Goal: Navigation & Orientation: Find specific page/section

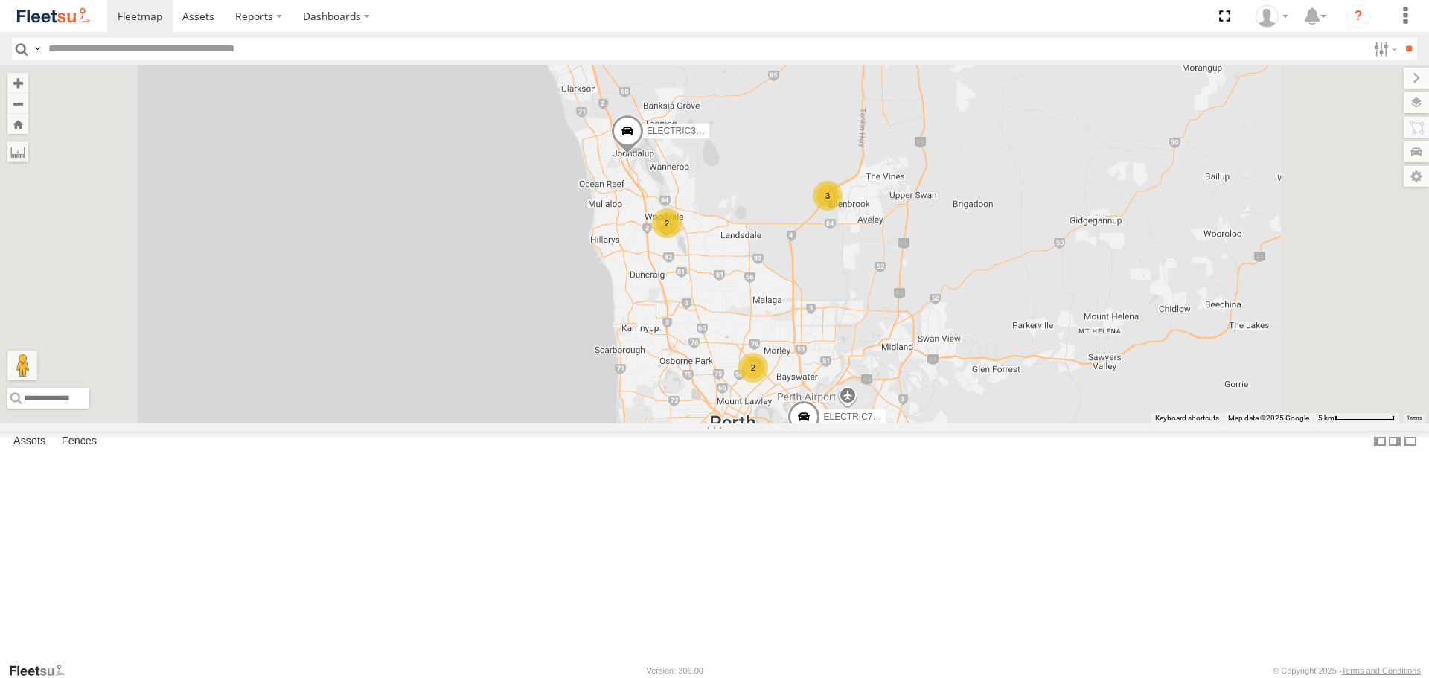
click at [0, 0] on span at bounding box center [0, 0] width 0 height 0
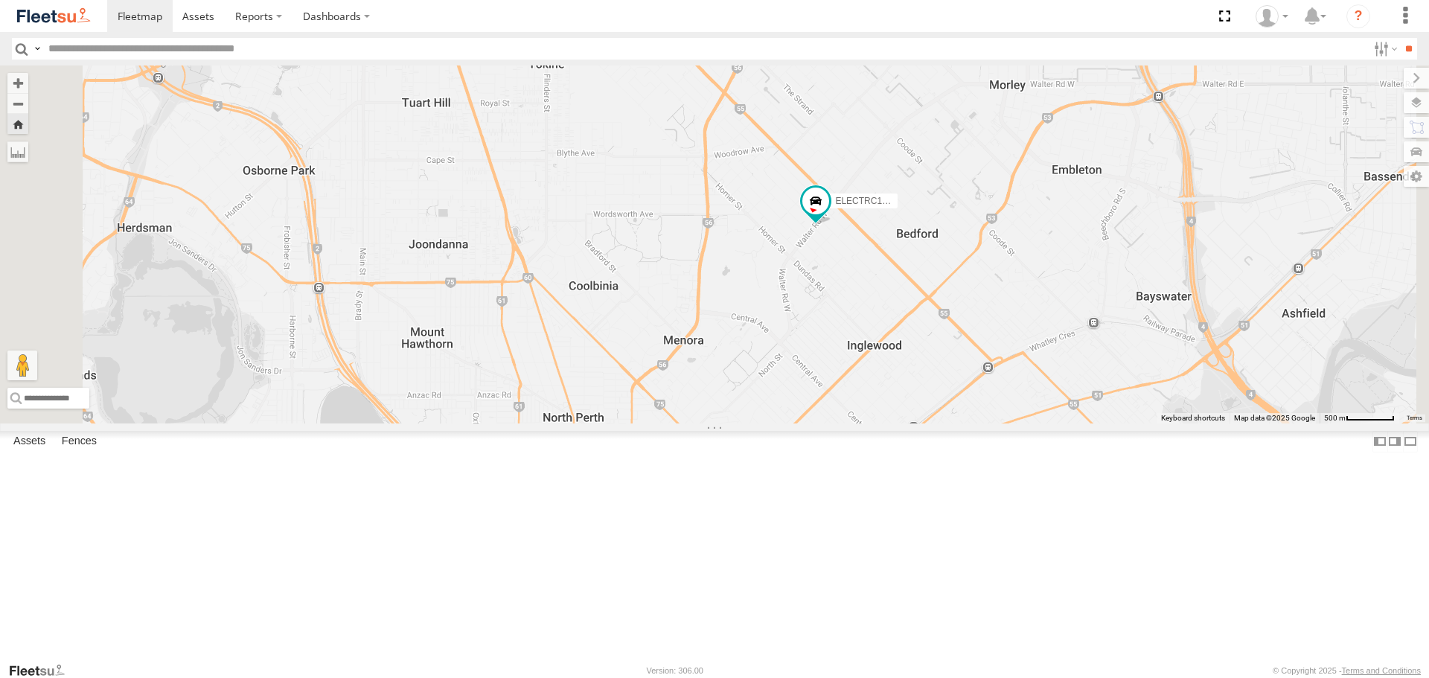
drag, startPoint x: 1106, startPoint y: 417, endPoint x: 1100, endPoint y: 379, distance: 38.4
click at [1100, 379] on div "ELECTRC16 - [PERSON_NAME]" at bounding box center [714, 243] width 1429 height 357
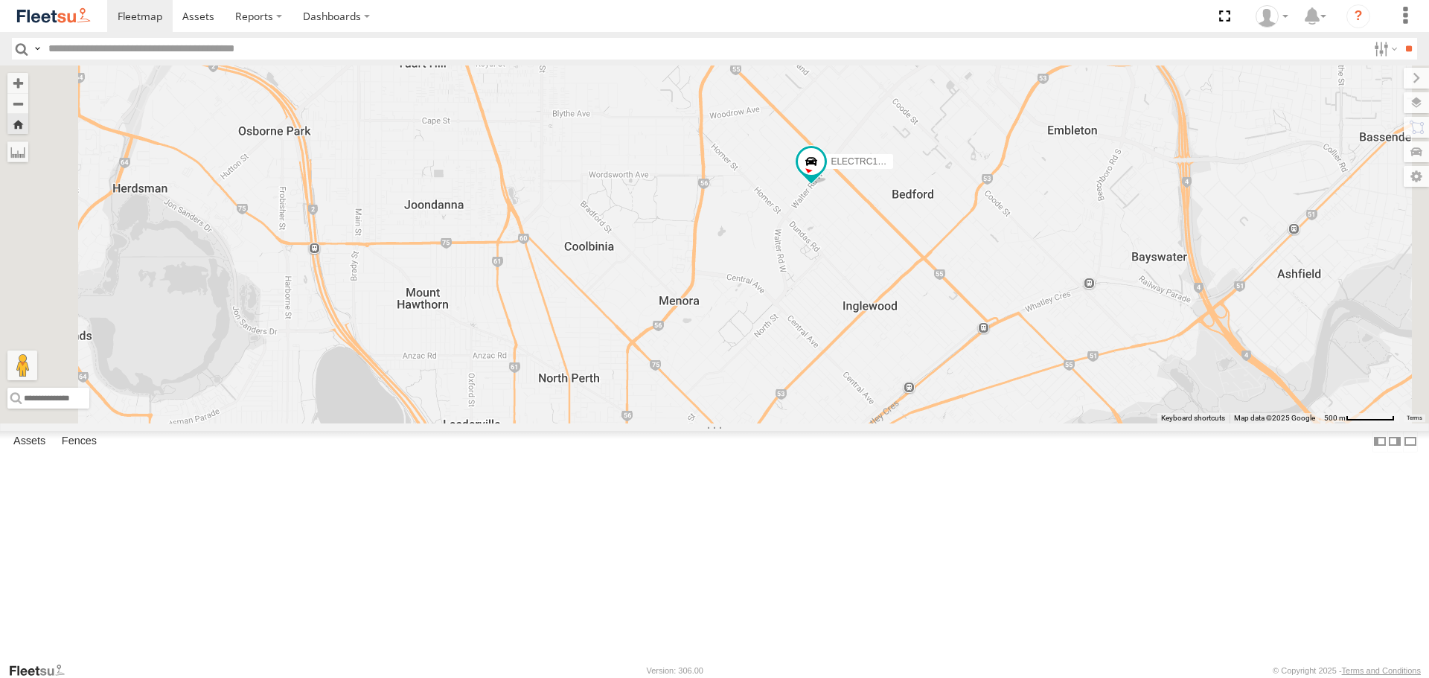
drag, startPoint x: 1068, startPoint y: 392, endPoint x: 1068, endPoint y: 359, distance: 32.7
click at [1068, 360] on div "ELECTRC16 - [PERSON_NAME]" at bounding box center [714, 243] width 1429 height 357
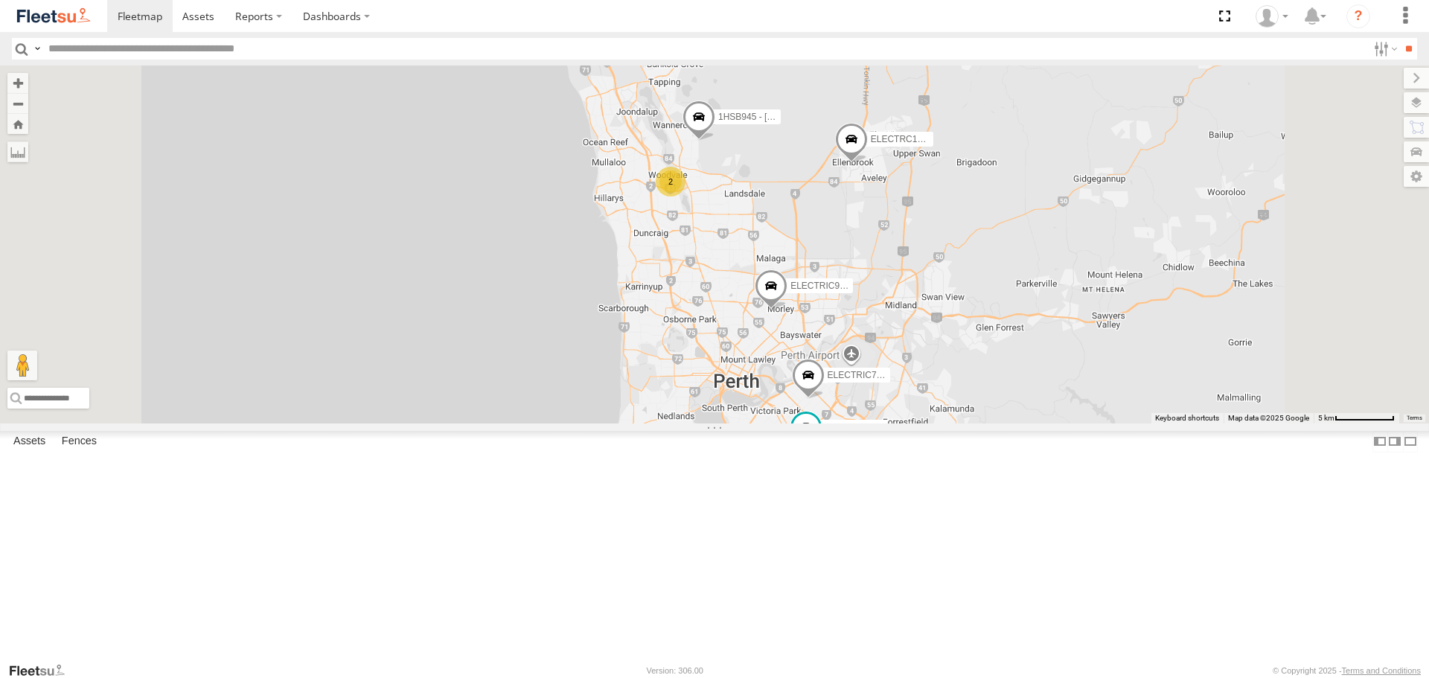
click at [0, 0] on span at bounding box center [0, 0] width 0 height 0
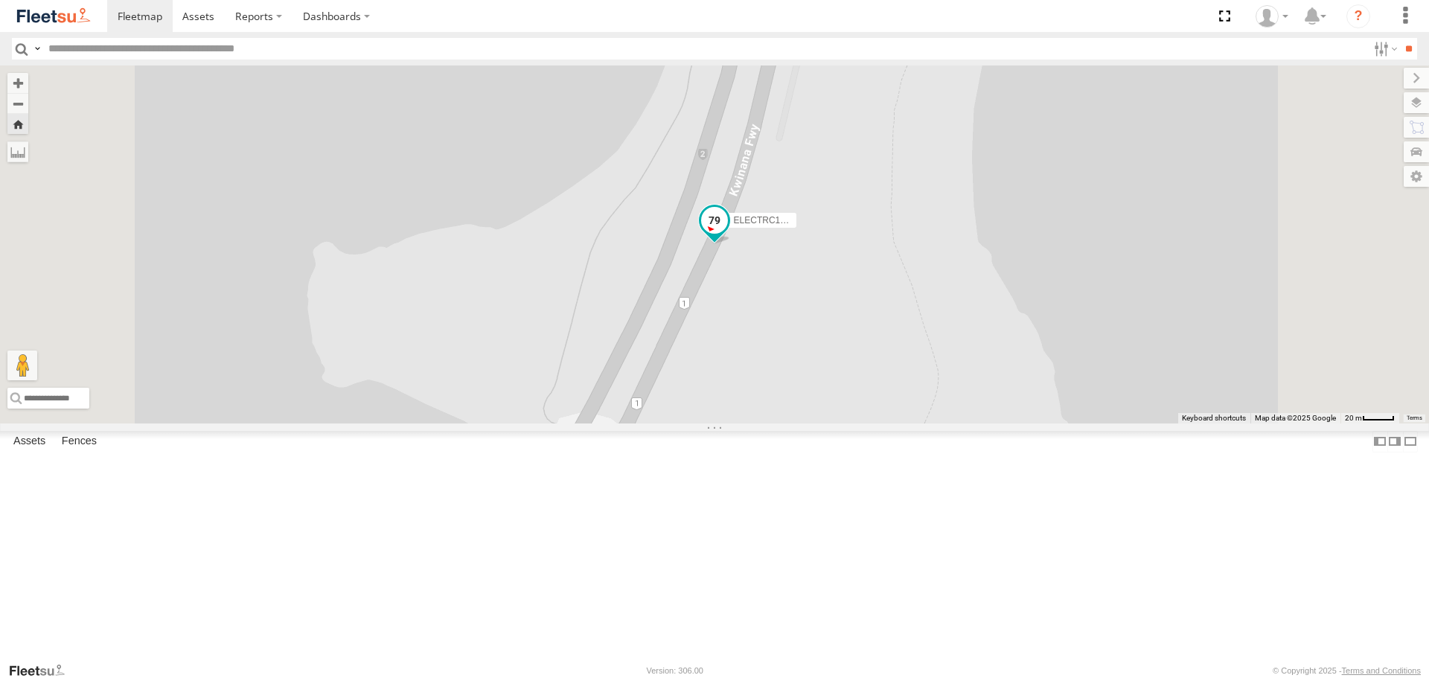
click at [728, 234] on span at bounding box center [714, 220] width 27 height 27
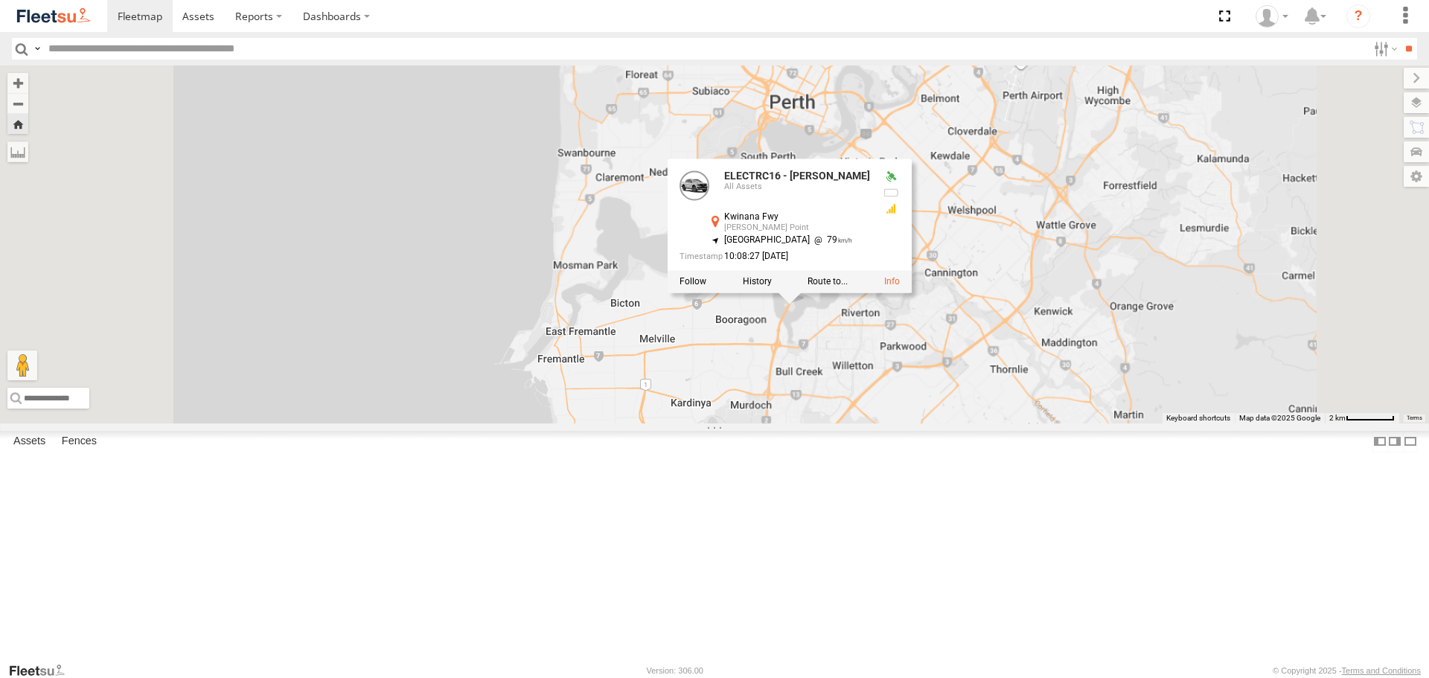
drag, startPoint x: 996, startPoint y: 557, endPoint x: 992, endPoint y: 482, distance: 74.5
click at [992, 423] on div "ELECTRC16 - Johnny ELECTRC16 - Johnny All Assets Kwinana Fwy Salter Point -32.0…" at bounding box center [714, 243] width 1429 height 357
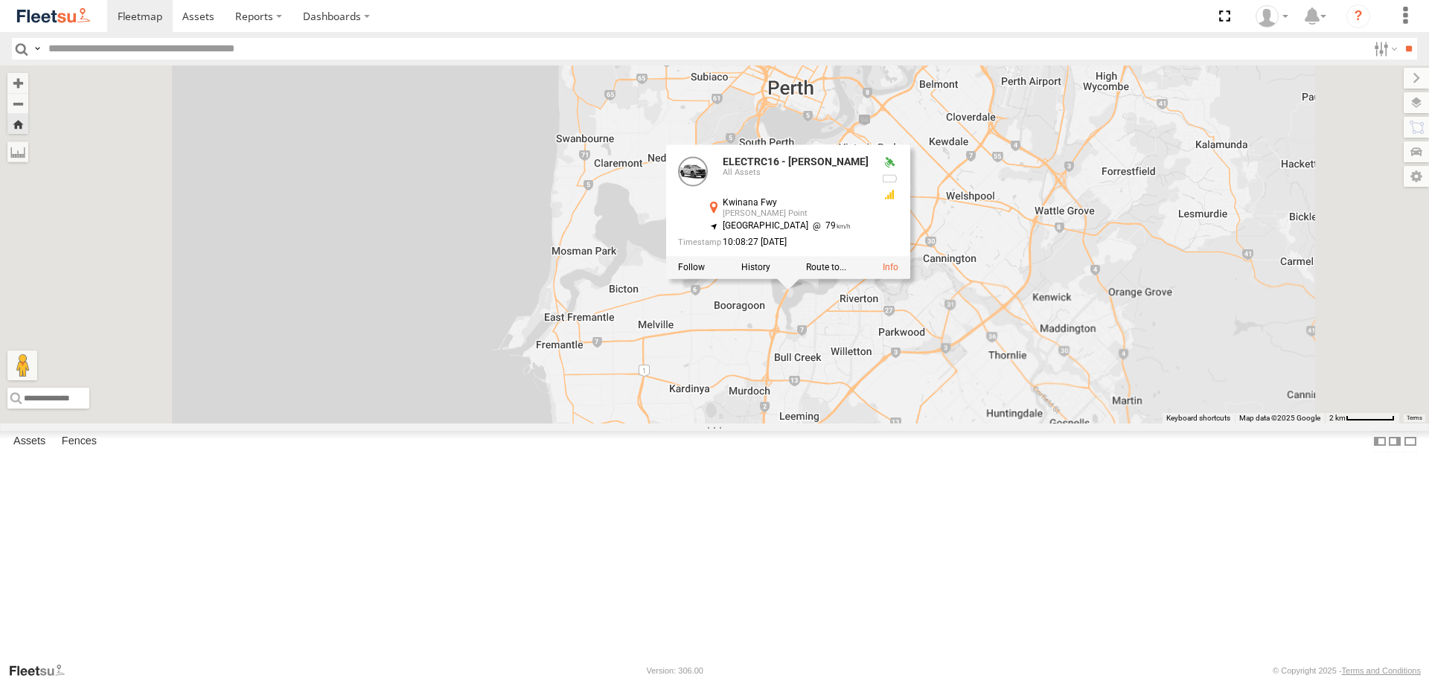
click at [991, 423] on div "ELECTRC16 - Johnny ELECTRC16 - Johnny All Assets Kwinana Fwy Salter Point -32.0…" at bounding box center [714, 243] width 1429 height 357
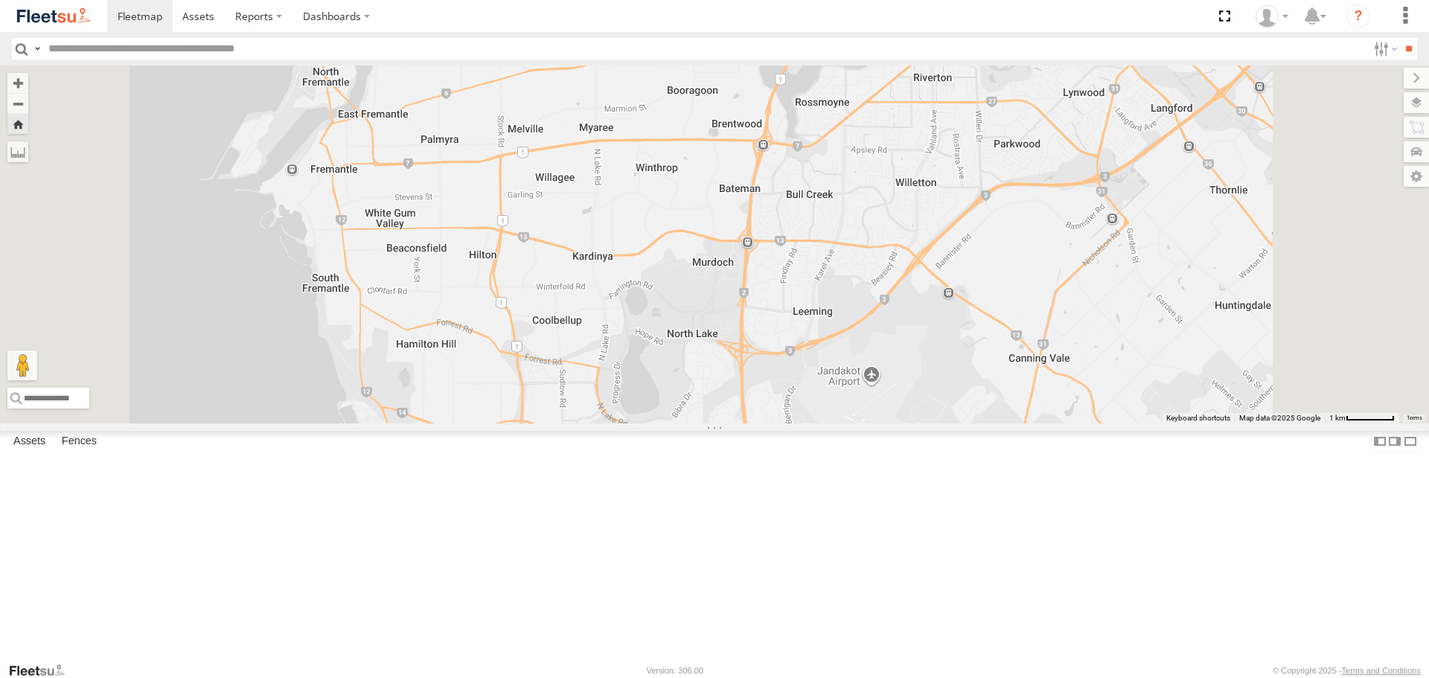
drag, startPoint x: 957, startPoint y: 199, endPoint x: 974, endPoint y: 252, distance: 55.5
click at [974, 252] on div "ELECTRC16 - [PERSON_NAME]" at bounding box center [714, 243] width 1429 height 357
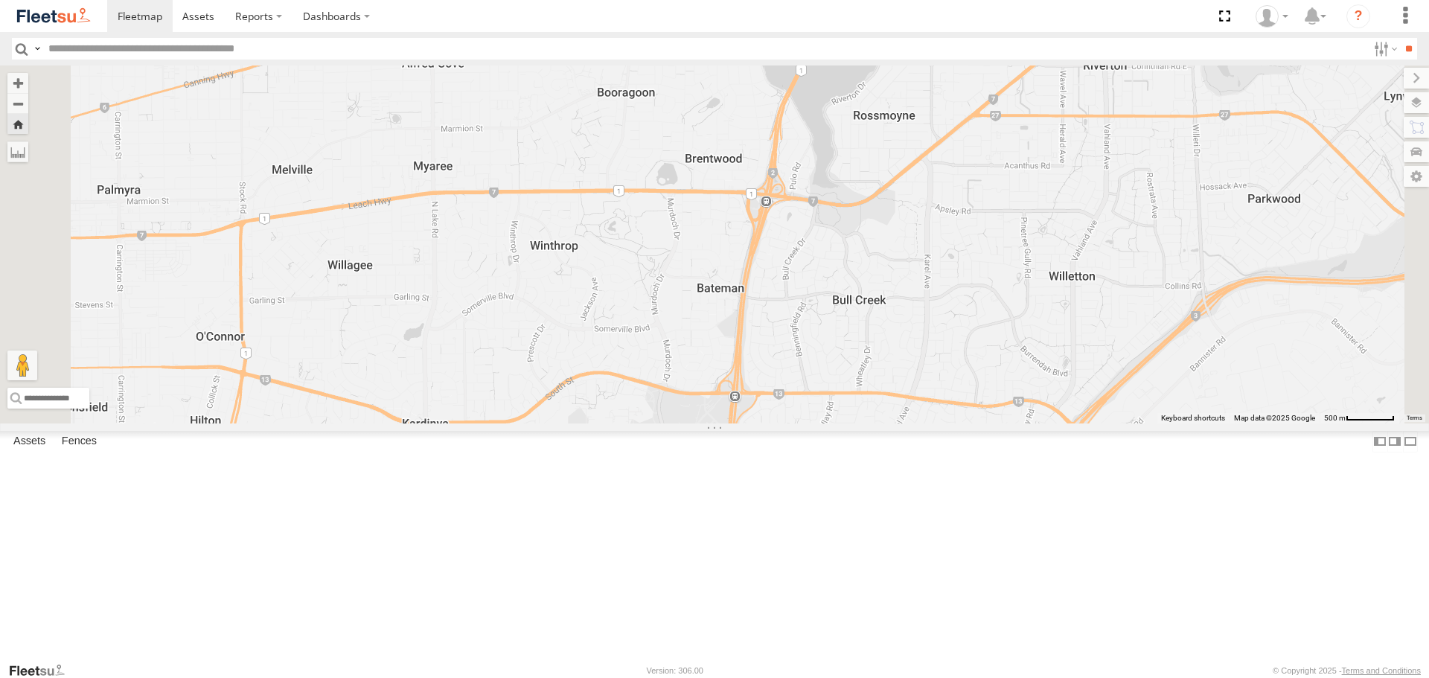
drag, startPoint x: 999, startPoint y: 208, endPoint x: 1019, endPoint y: 225, distance: 27.0
click at [1019, 225] on div "ELECTRC16 - [PERSON_NAME]" at bounding box center [714, 243] width 1429 height 357
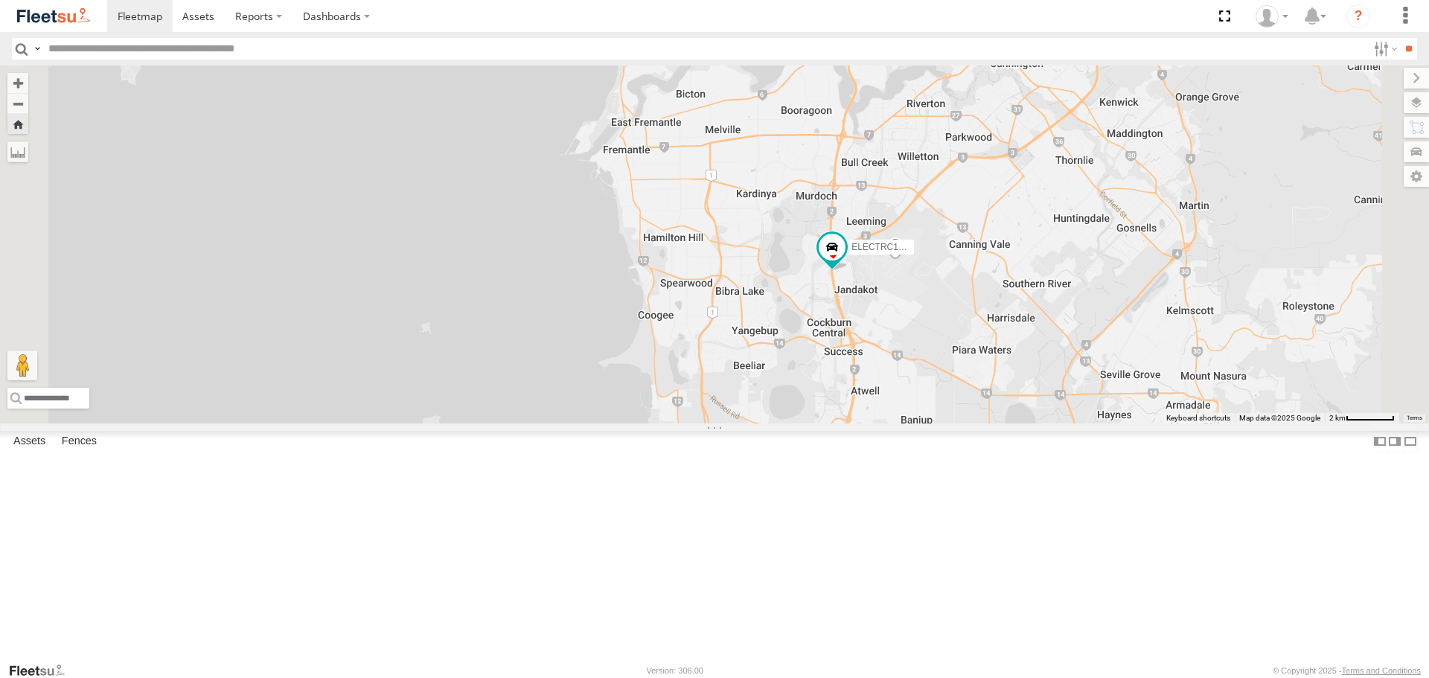
drag, startPoint x: 1078, startPoint y: 411, endPoint x: 1075, endPoint y: 378, distance: 32.8
click at [1075, 378] on div "ELECTRC16 - [PERSON_NAME]" at bounding box center [714, 243] width 1429 height 357
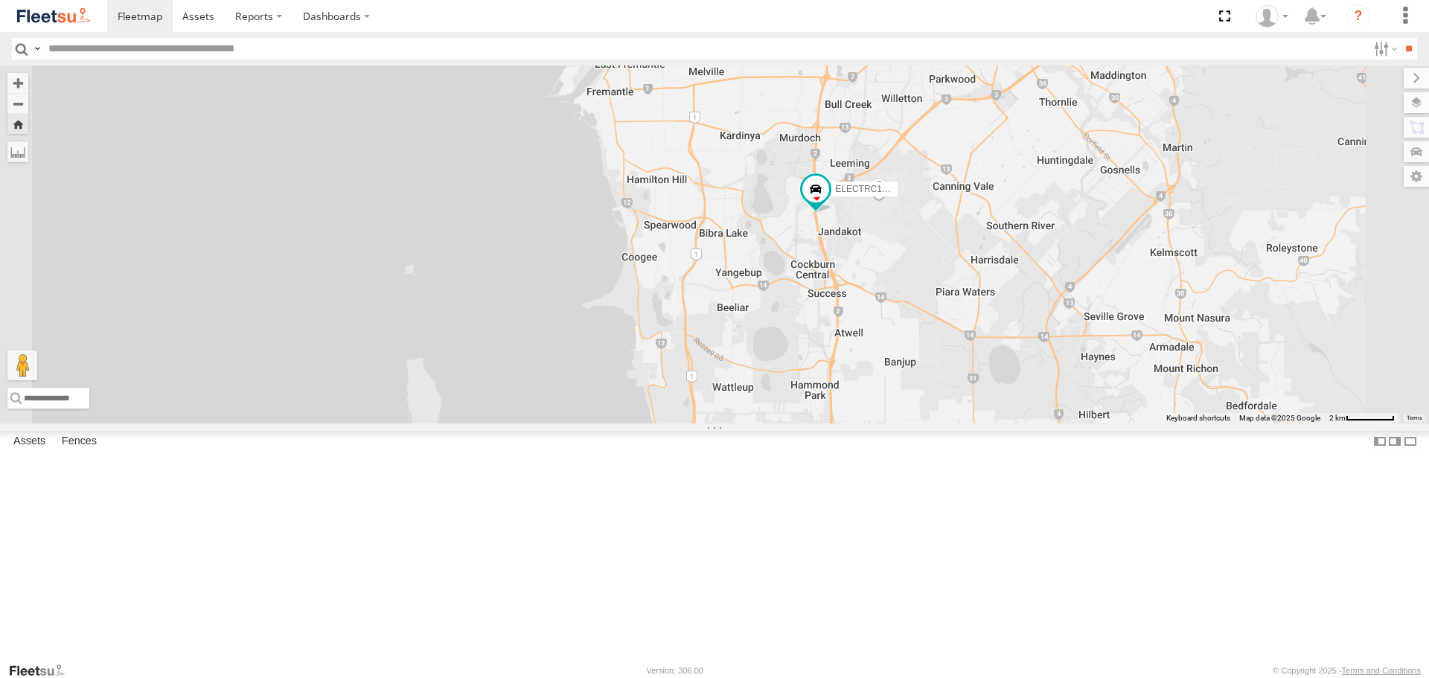
drag, startPoint x: 1080, startPoint y: 455, endPoint x: 1066, endPoint y: 417, distance: 41.2
click at [1066, 417] on div "ELECTRC16 - [PERSON_NAME]" at bounding box center [714, 243] width 1429 height 357
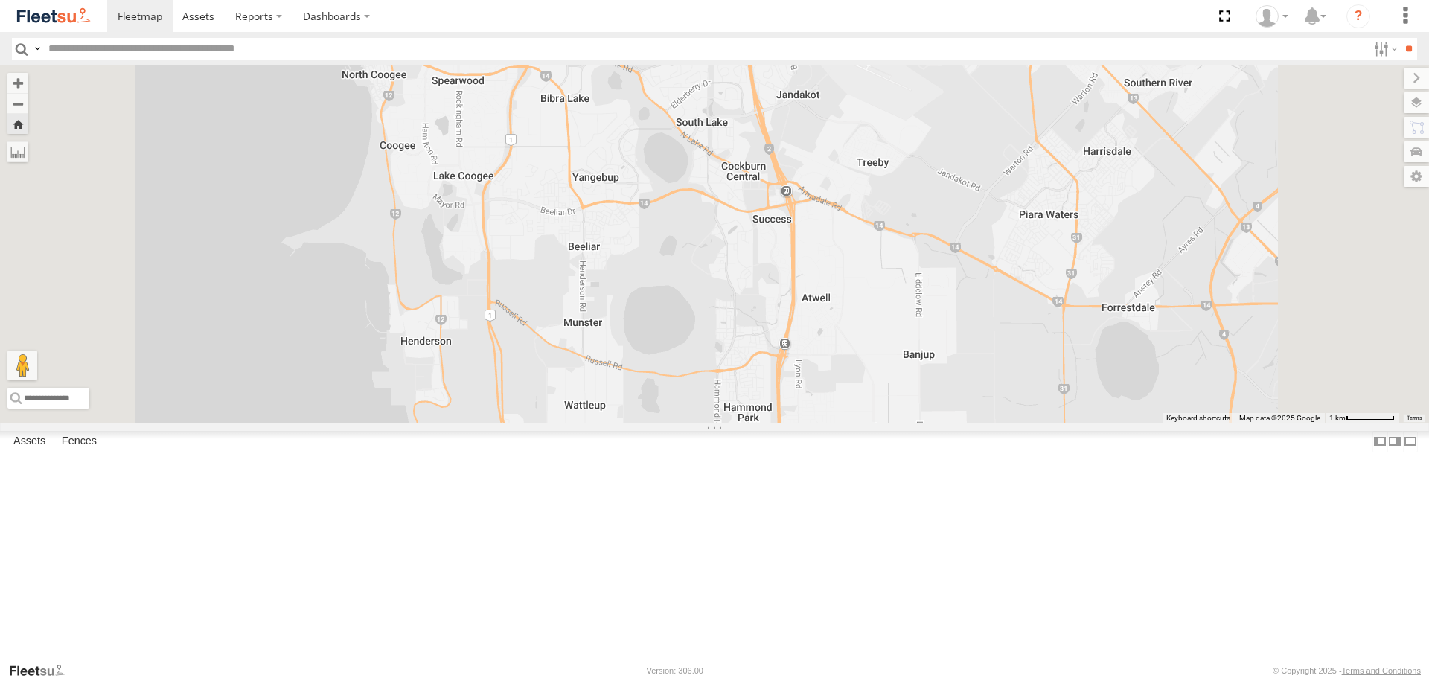
drag, startPoint x: 1034, startPoint y: 403, endPoint x: 1027, endPoint y: 325, distance: 78.5
click at [1027, 325] on div "ELECTRC16 - [PERSON_NAME]" at bounding box center [714, 243] width 1429 height 357
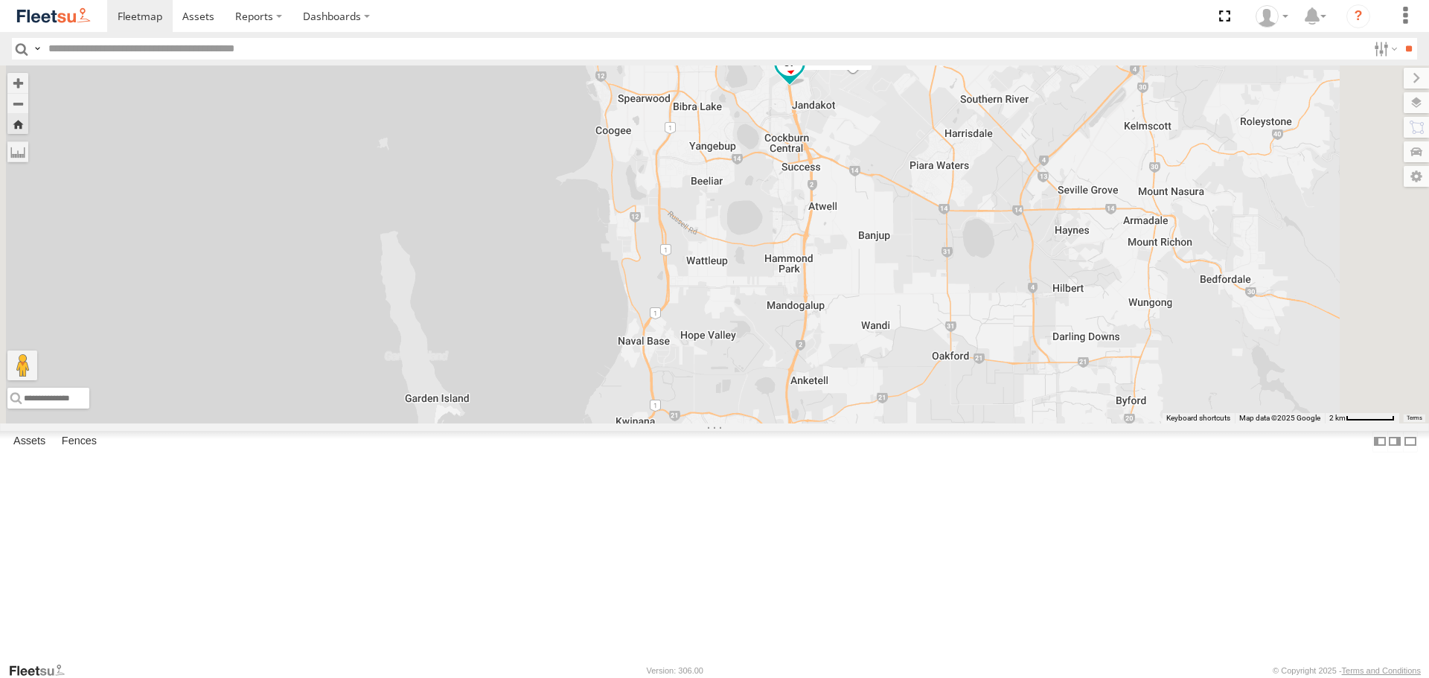
click at [803, 76] on span at bounding box center [789, 62] width 27 height 27
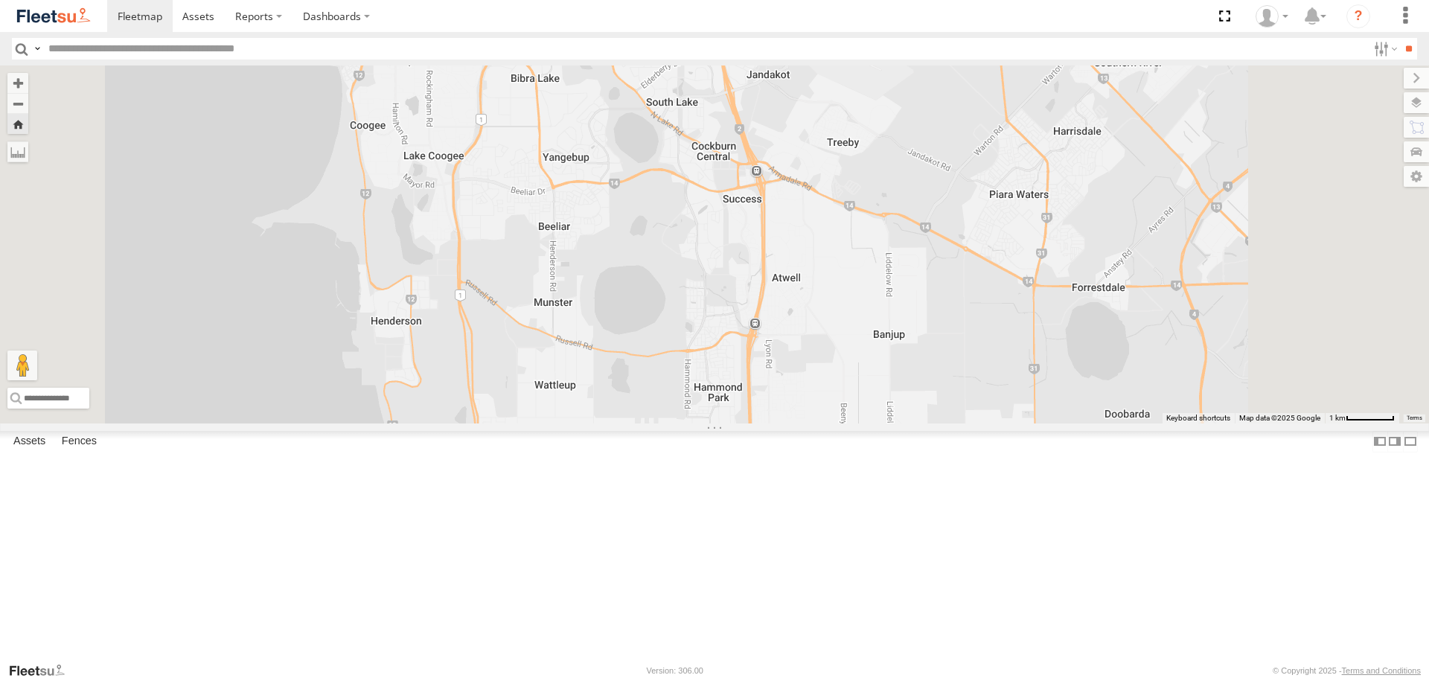
click at [968, 263] on div "ELECTRC16 - Johnny ELECTRC16 - Johnny All Assets Kwinana Fwy Jandakot -32.09909…" at bounding box center [714, 243] width 1429 height 357
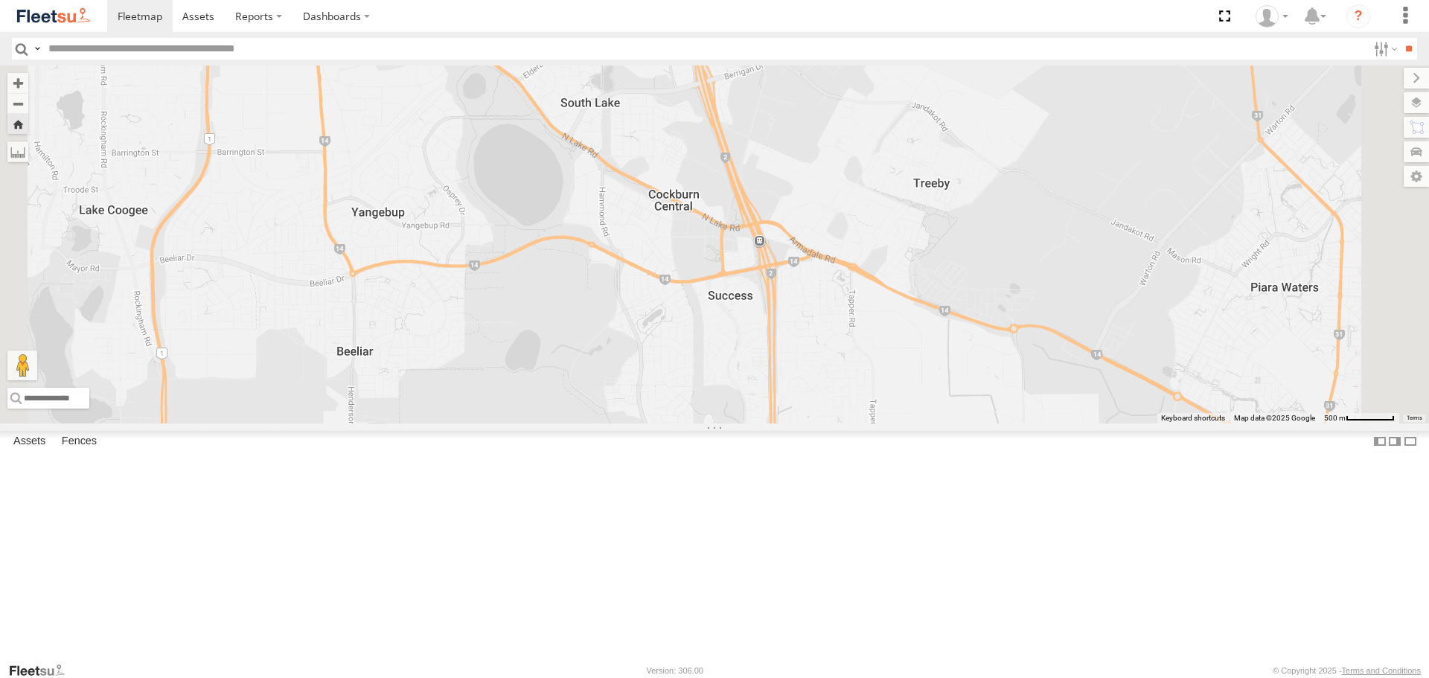
drag, startPoint x: 953, startPoint y: 224, endPoint x: 974, endPoint y: 227, distance: 21.0
click at [974, 227] on div "ELECTRC16 - [PERSON_NAME]" at bounding box center [714, 243] width 1429 height 357
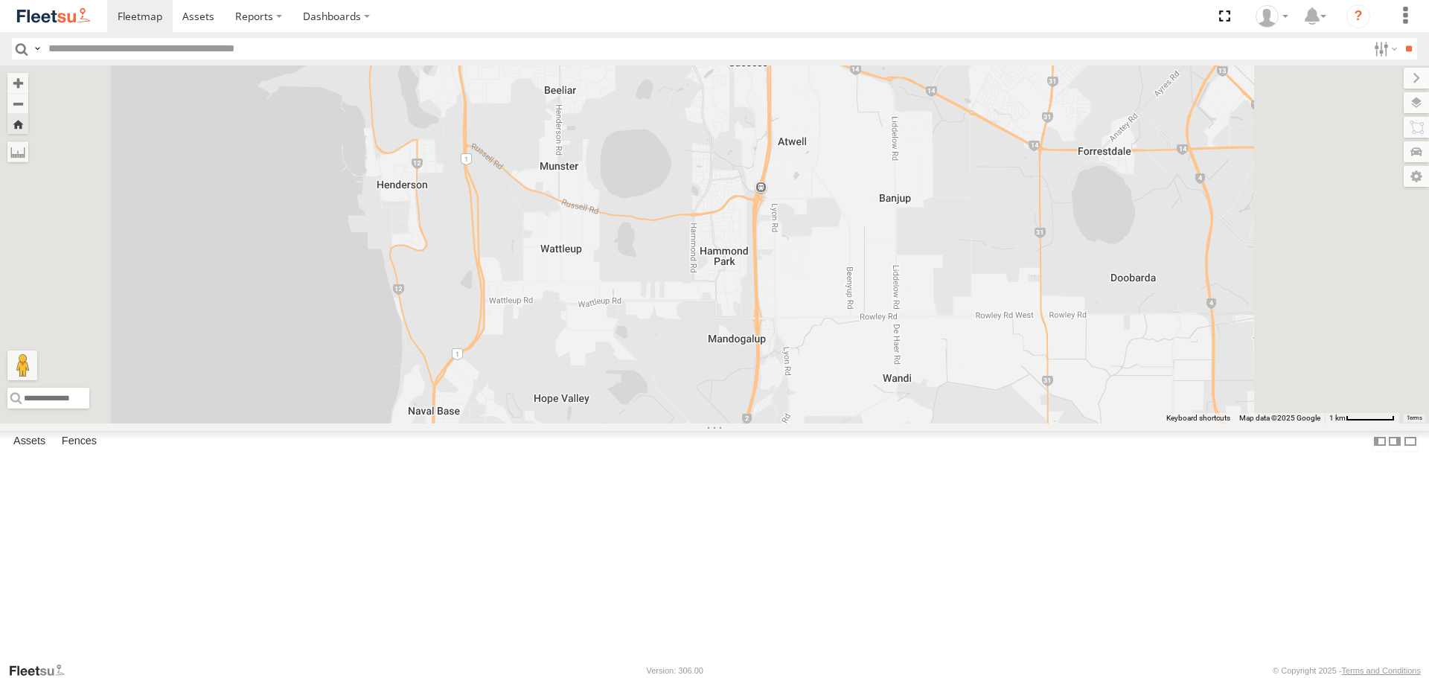
drag, startPoint x: 1118, startPoint y: 482, endPoint x: 1091, endPoint y: 327, distance: 157.2
click at [1106, 377] on div "ELECTRC16 - [PERSON_NAME]" at bounding box center [714, 243] width 1429 height 357
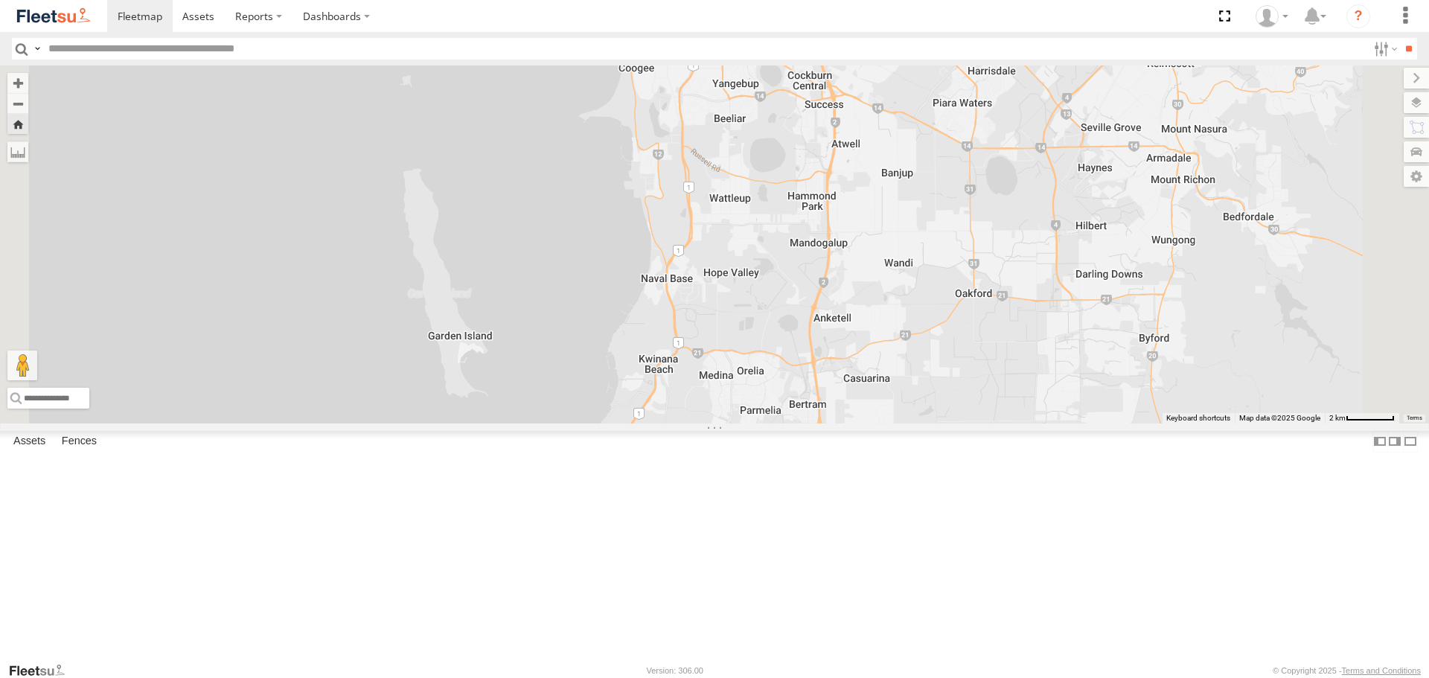
click at [39, 17] on img at bounding box center [53, 16] width 77 height 20
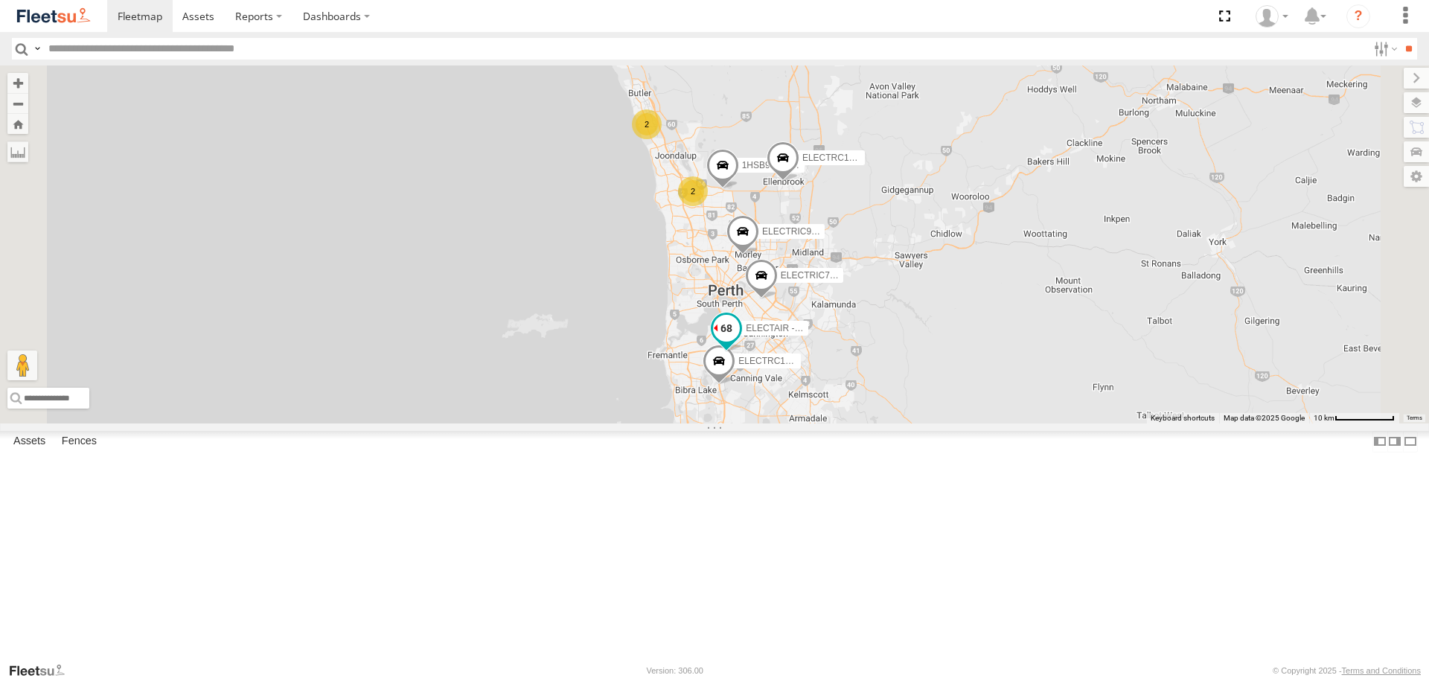
click at [740, 342] on span at bounding box center [726, 328] width 27 height 27
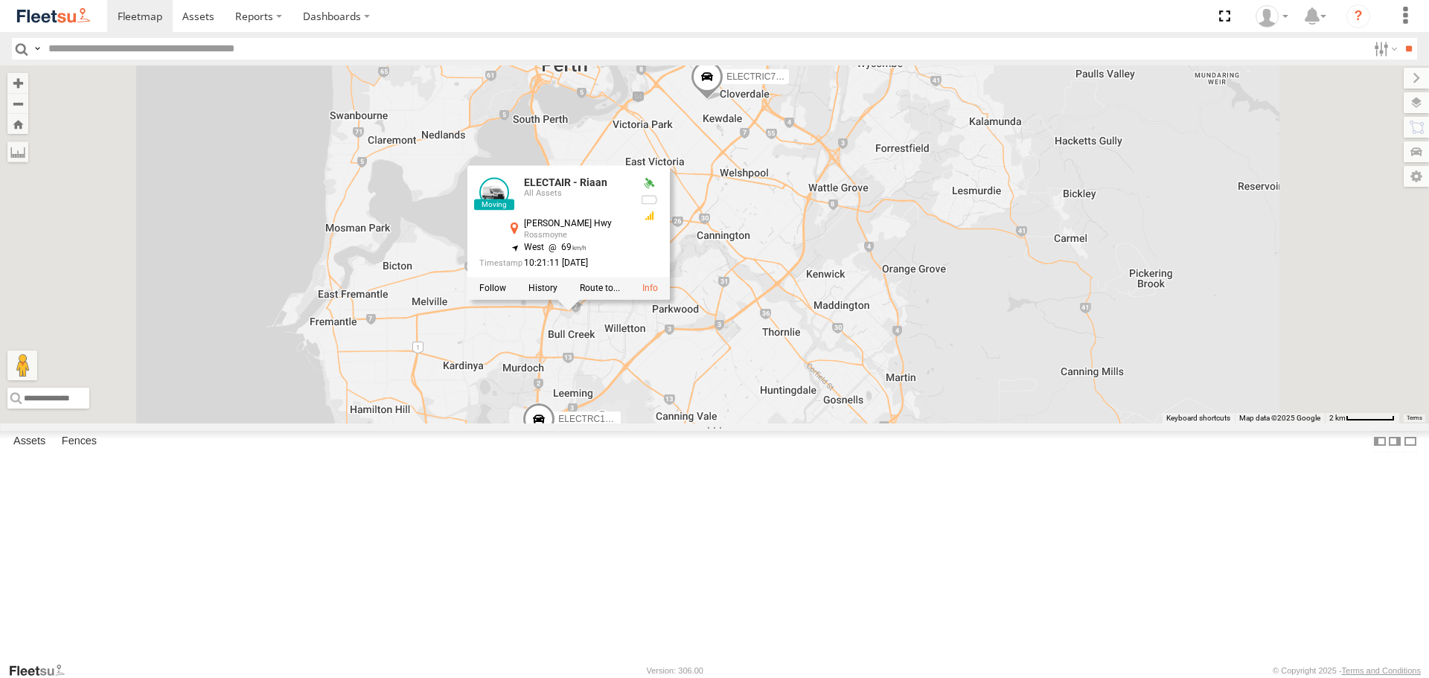
drag, startPoint x: 832, startPoint y: 517, endPoint x: 846, endPoint y: 492, distance: 29.0
click at [846, 423] on div "ELECTRIC7 - John ELECTRC16 - Johnny 1HSB945 - Ben ELECTRIC9 - Aaron ELECTAIR - …" at bounding box center [714, 243] width 1429 height 357
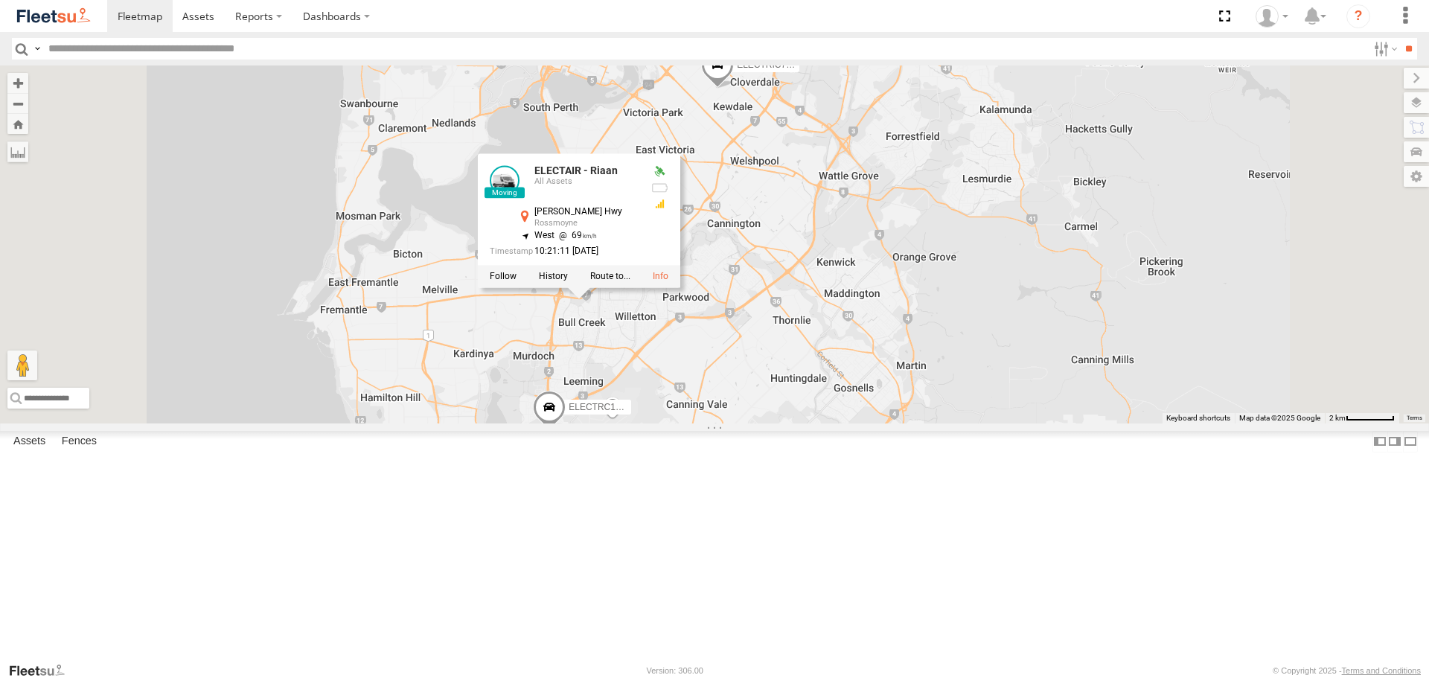
click at [566, 431] on span at bounding box center [549, 411] width 33 height 40
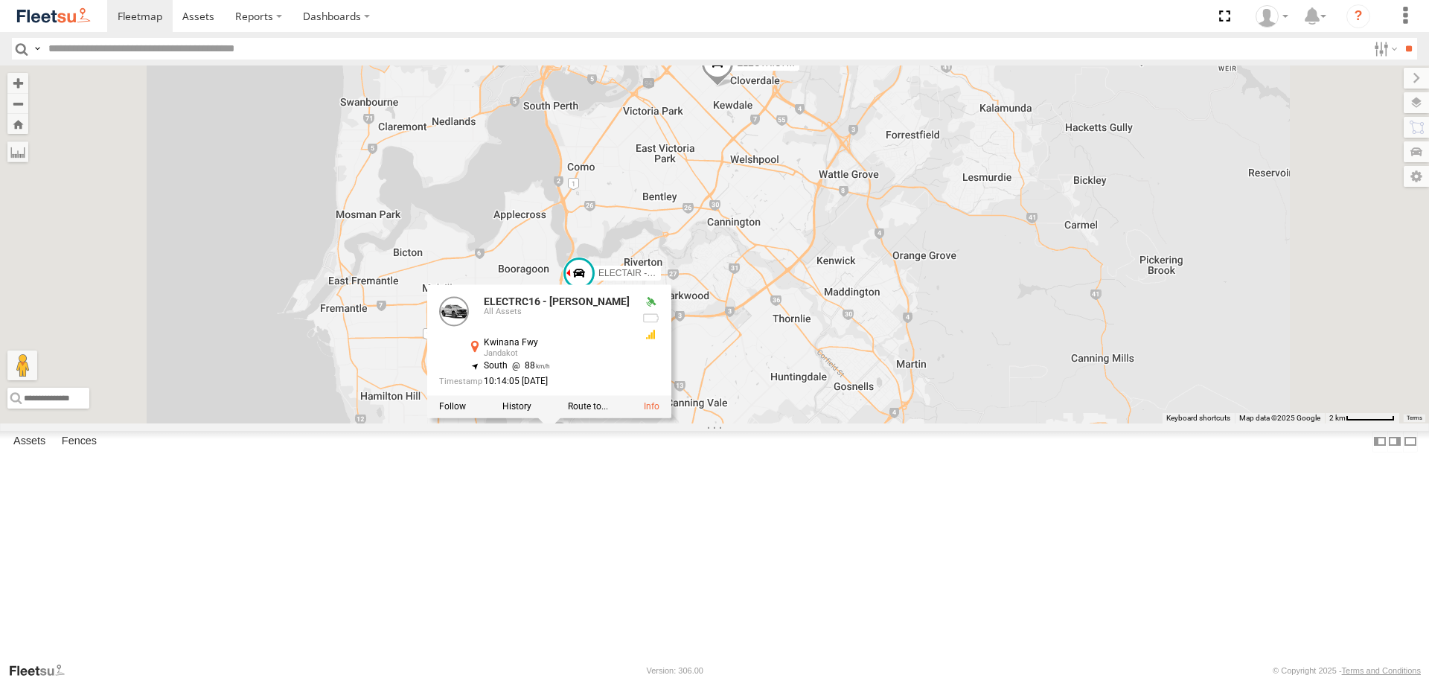
drag, startPoint x: 841, startPoint y: 595, endPoint x: 853, endPoint y: 538, distance: 57.8
click at [853, 423] on div "ELECTRIC7 - John ELECTRC16 - Johnny 1HSB945 - Ben ELECTRIC9 - Aaron ELECTAIR - …" at bounding box center [714, 243] width 1429 height 357
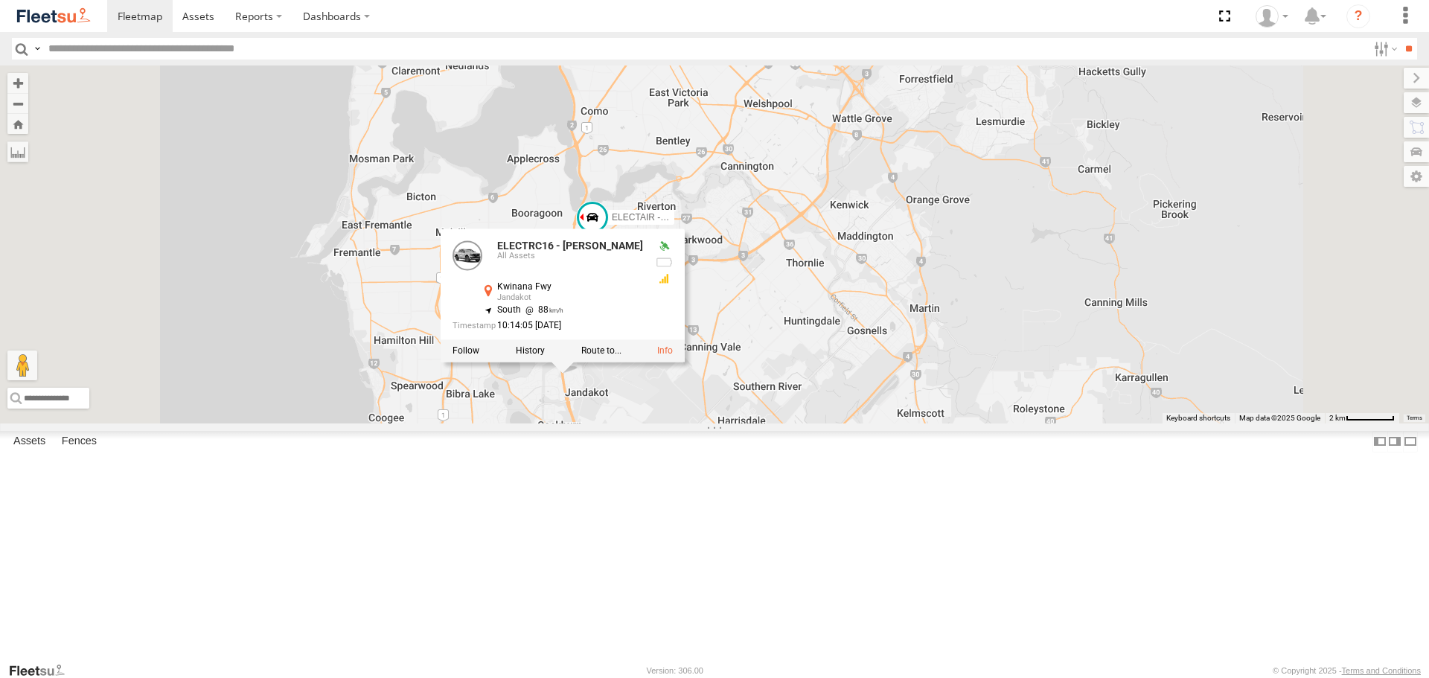
click at [853, 423] on div "ELECTRIC7 - John ELECTRC16 - Johnny 1HSB945 - Ben ELECTRIC9 - Aaron ELECTAIR - …" at bounding box center [714, 243] width 1429 height 357
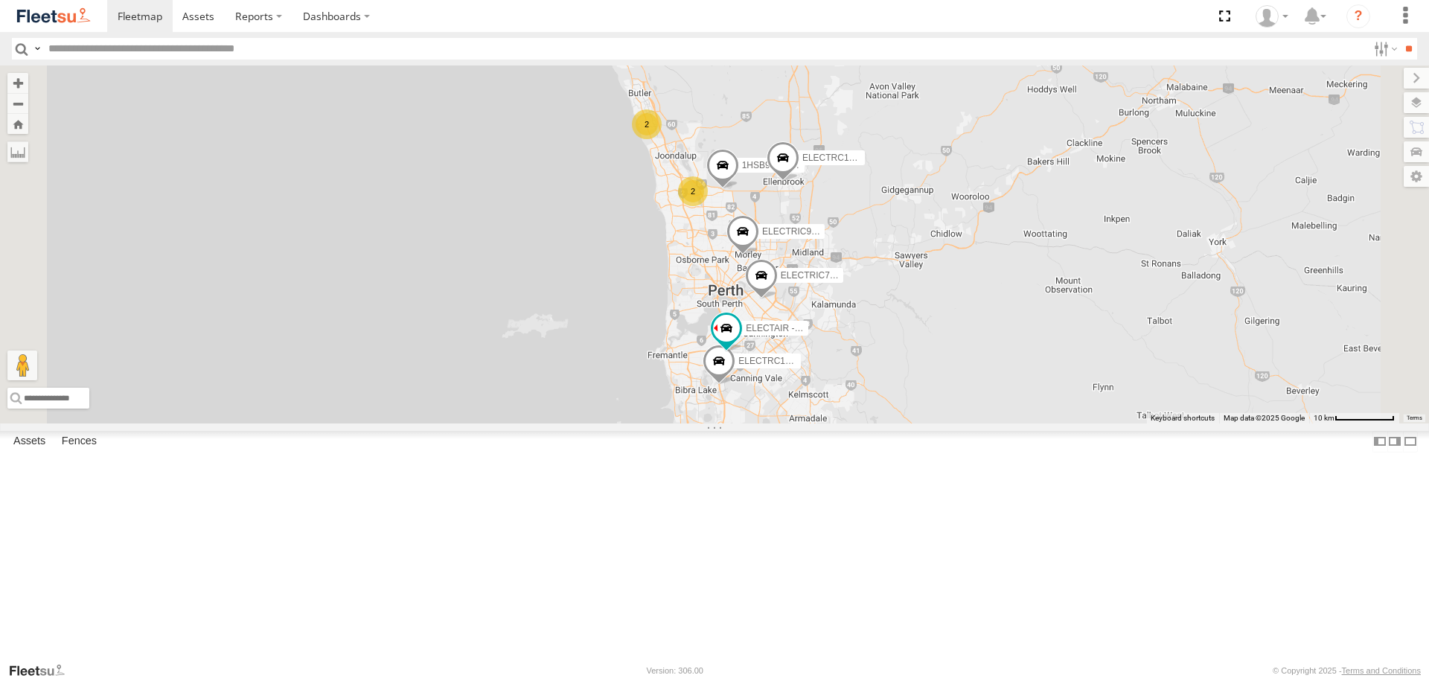
click at [735, 385] on span at bounding box center [718, 365] width 33 height 40
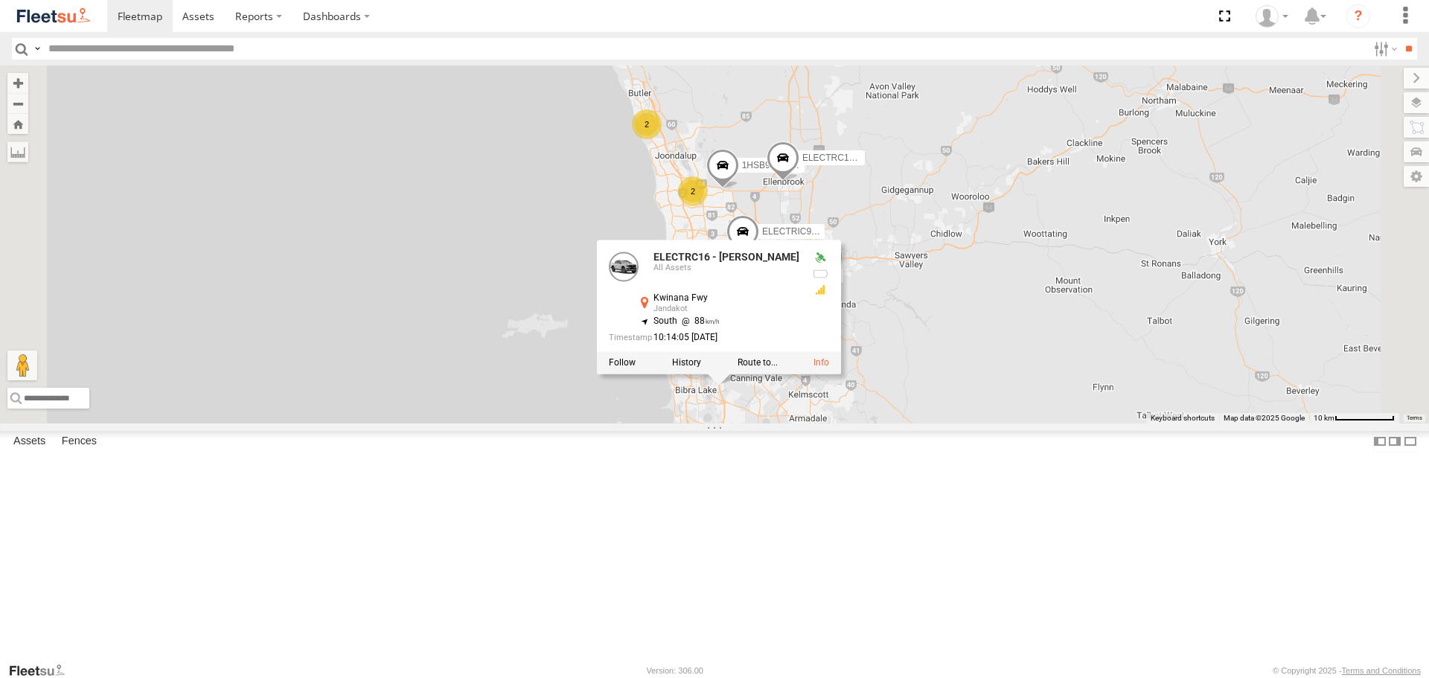
click at [936, 423] on div "ELECTRIC7 - John 2 2 ELECTRC16 - Johnny 1HSB945 - Ben ELECTRIC9 - Aaron ELECTAI…" at bounding box center [714, 243] width 1429 height 357
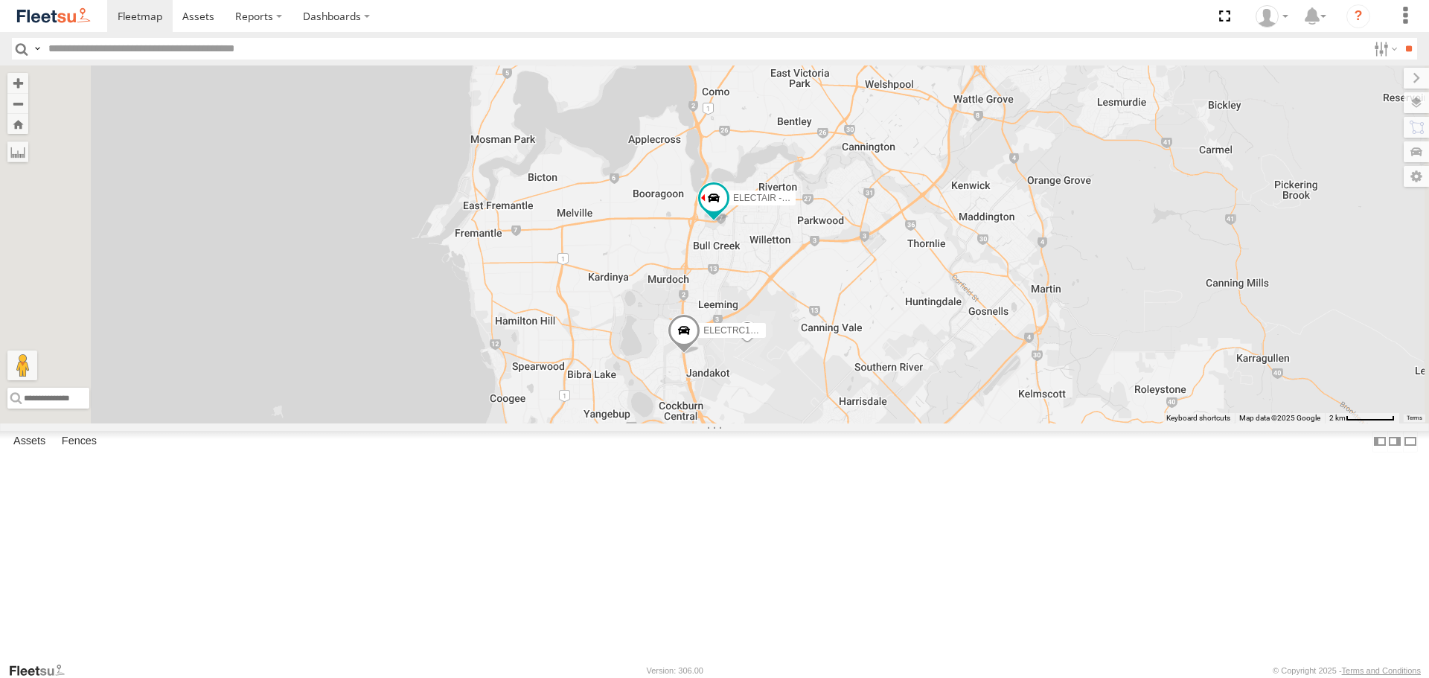
click at [78, 17] on img at bounding box center [53, 16] width 77 height 20
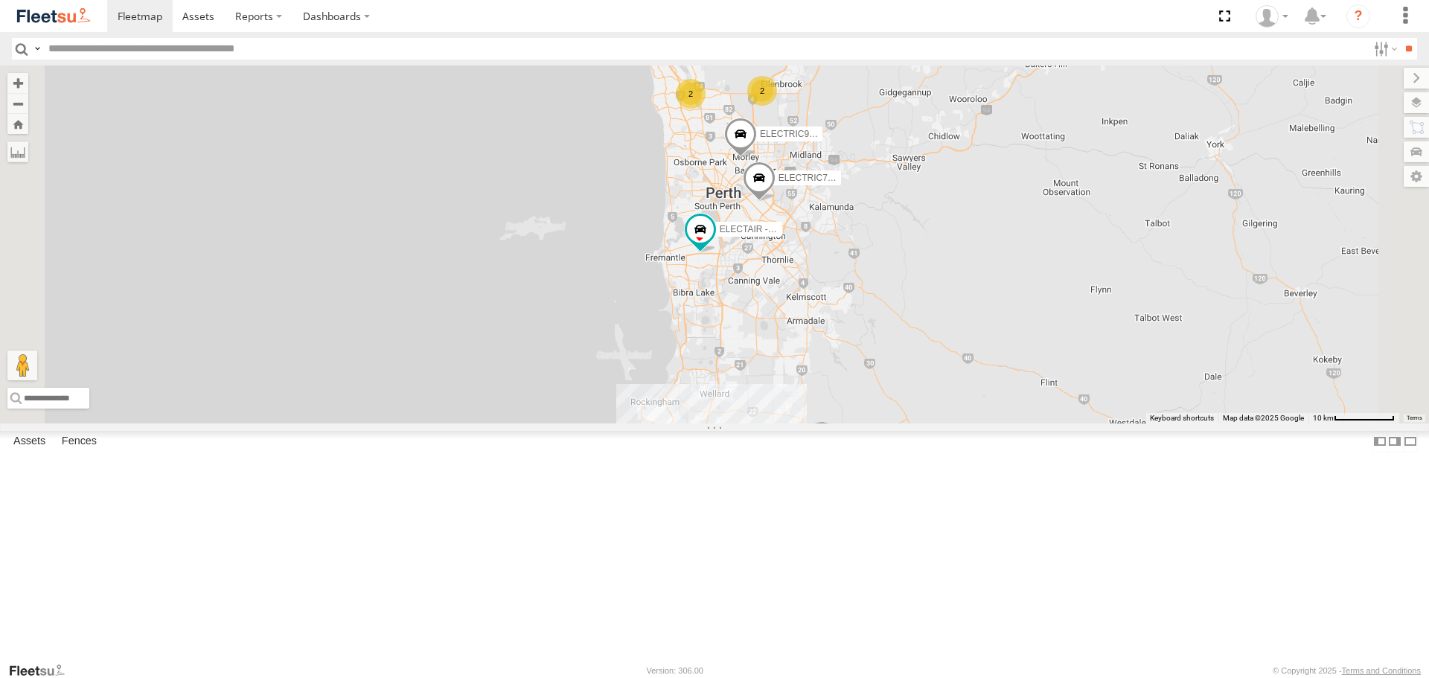
click at [0, 0] on span at bounding box center [0, 0] width 0 height 0
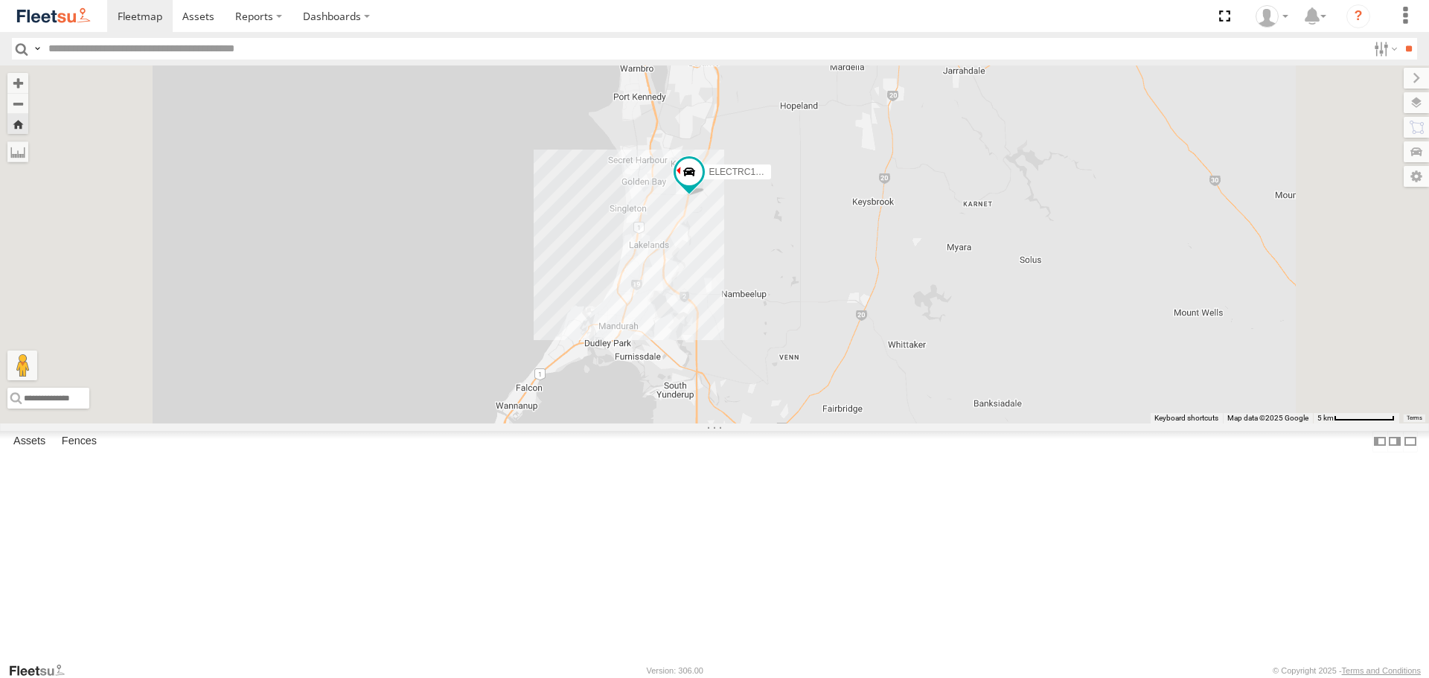
drag, startPoint x: 852, startPoint y: 356, endPoint x: 851, endPoint y: 340, distance: 16.4
click at [851, 340] on div "ELECTRC16 - [PERSON_NAME]" at bounding box center [714, 243] width 1429 height 357
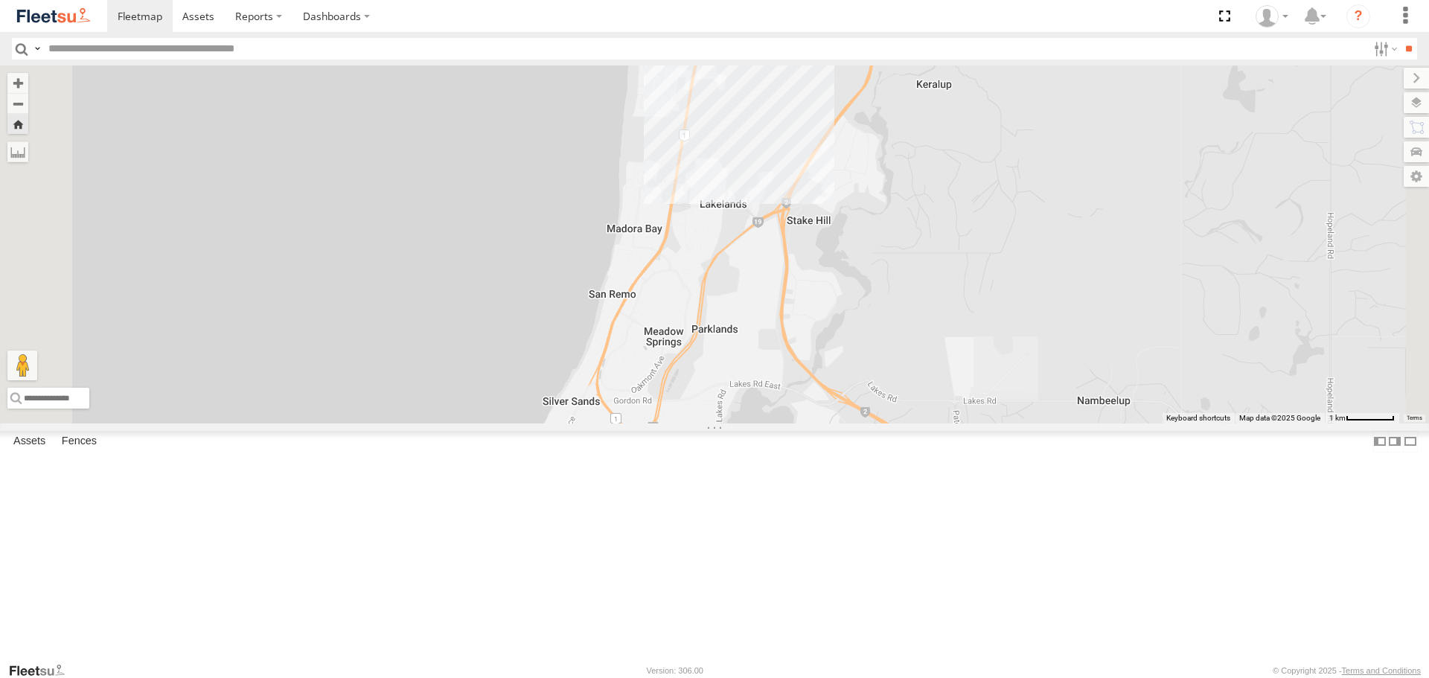
click at [39, 13] on img at bounding box center [53, 16] width 77 height 20
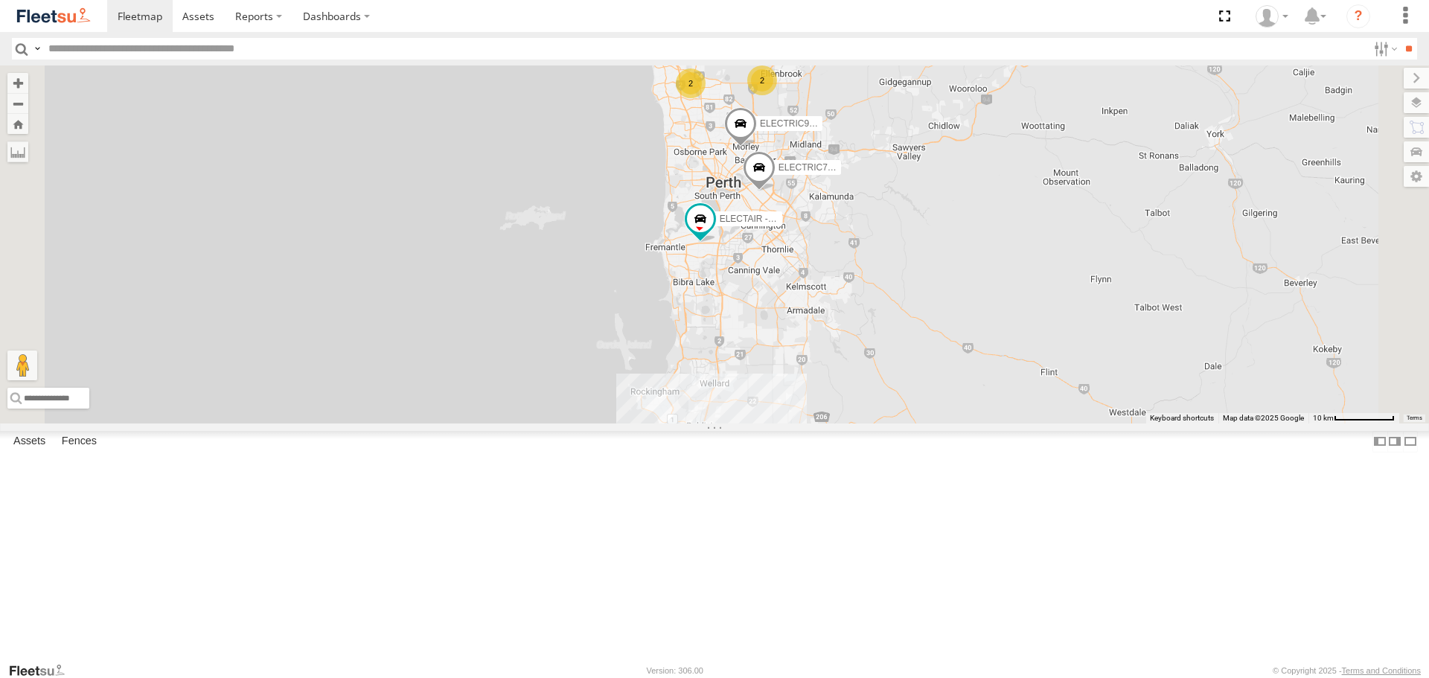
click at [0, 0] on span at bounding box center [0, 0] width 0 height 0
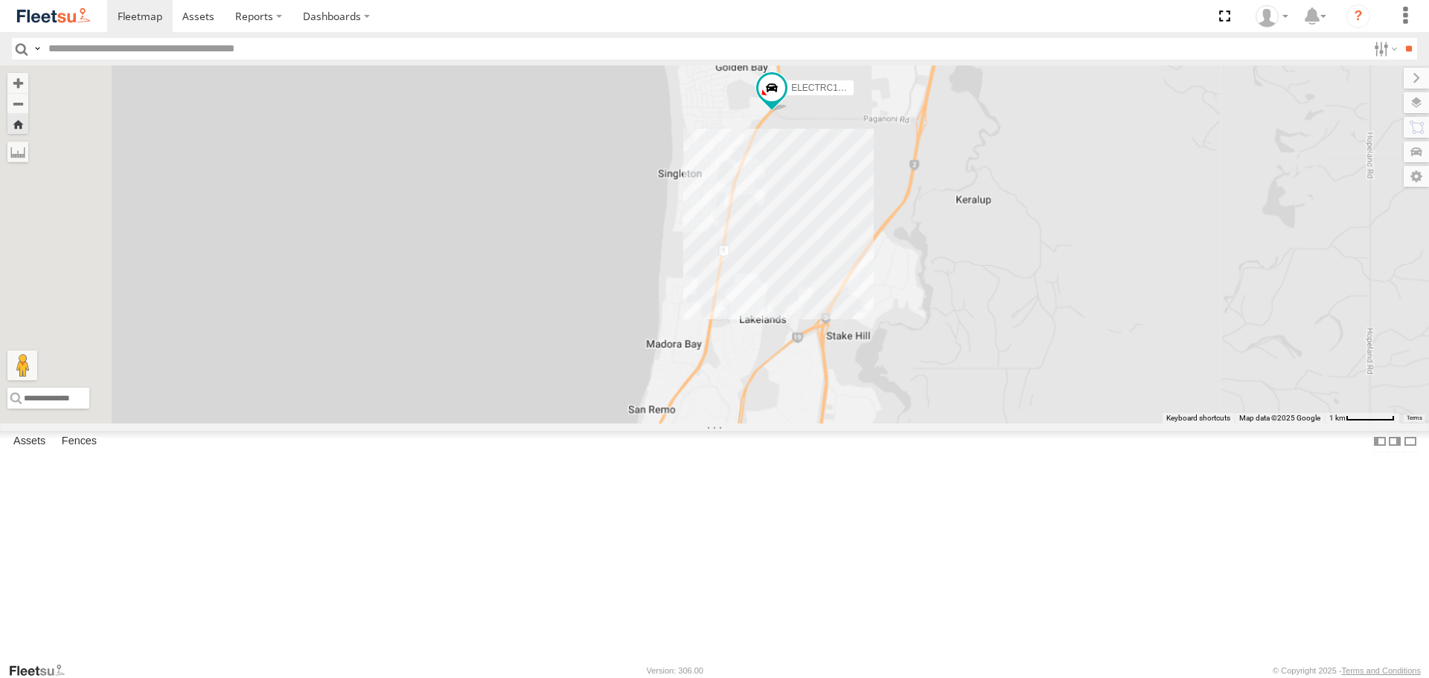
drag, startPoint x: 925, startPoint y: 449, endPoint x: 955, endPoint y: 338, distance: 115.5
click at [955, 338] on div "ELECTRC16 - [PERSON_NAME]" at bounding box center [714, 243] width 1429 height 357
